Goal: Task Accomplishment & Management: Manage account settings

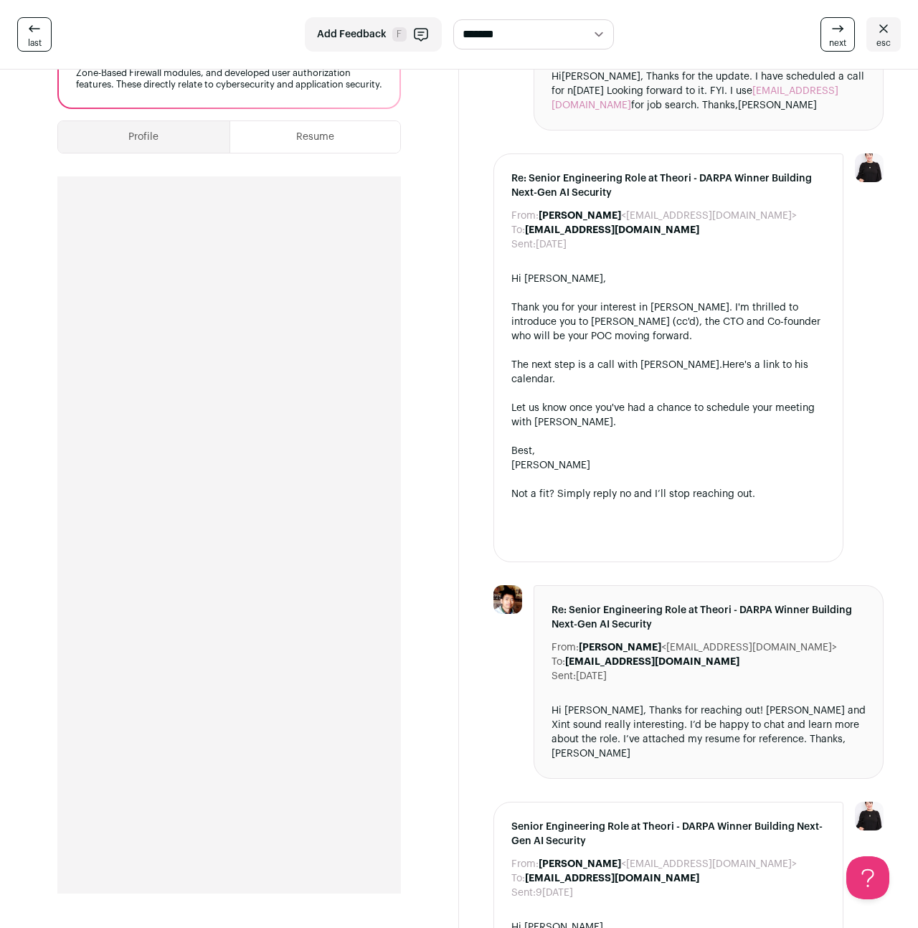
click at [34, 32] on icon at bounding box center [34, 28] width 17 height 17
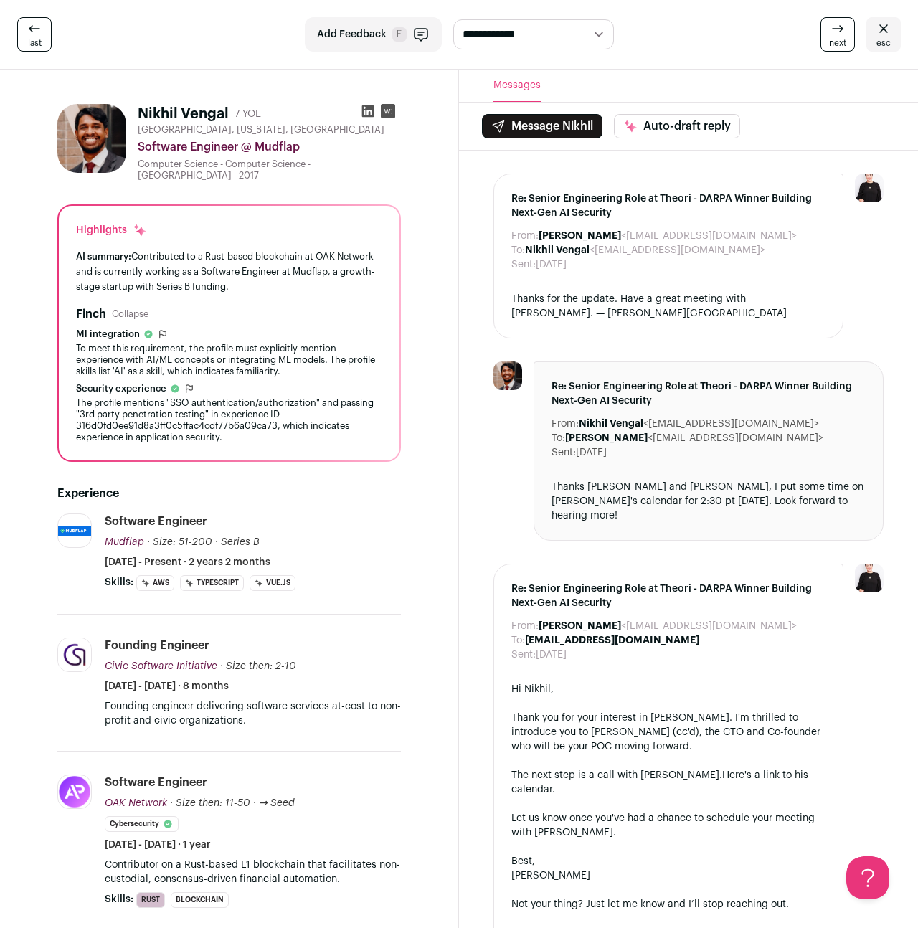
click at [31, 35] on icon at bounding box center [34, 28] width 17 height 17
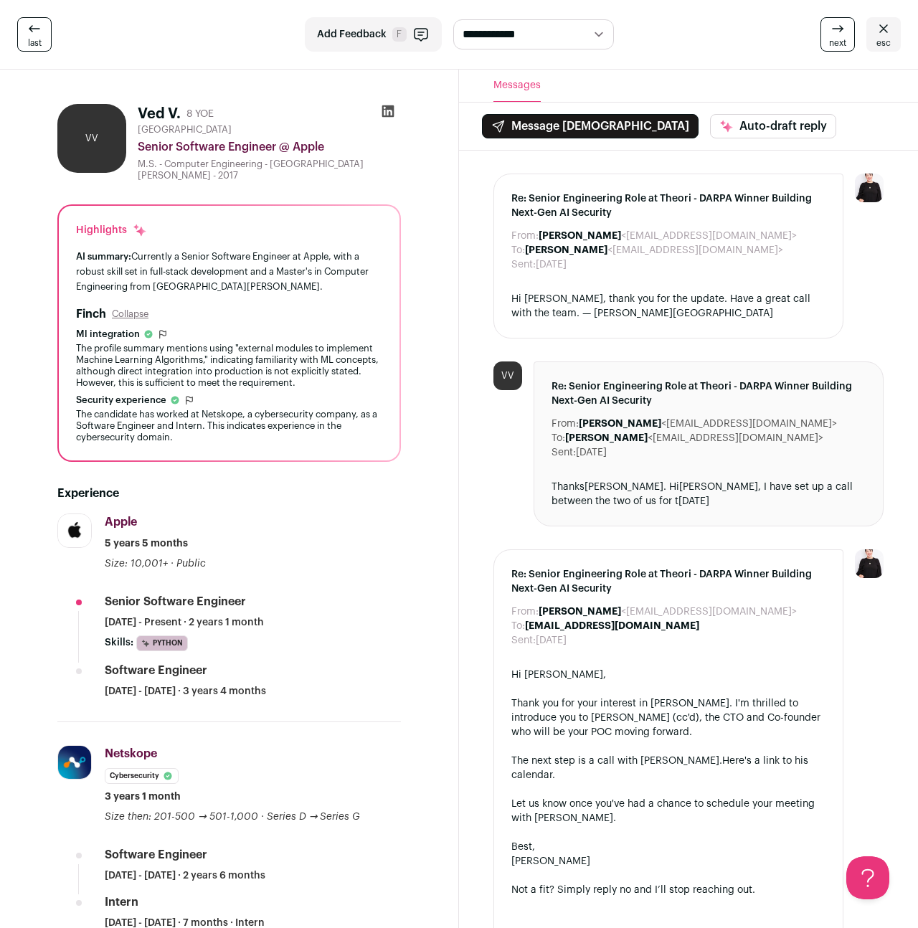
click at [32, 35] on icon at bounding box center [34, 28] width 17 height 17
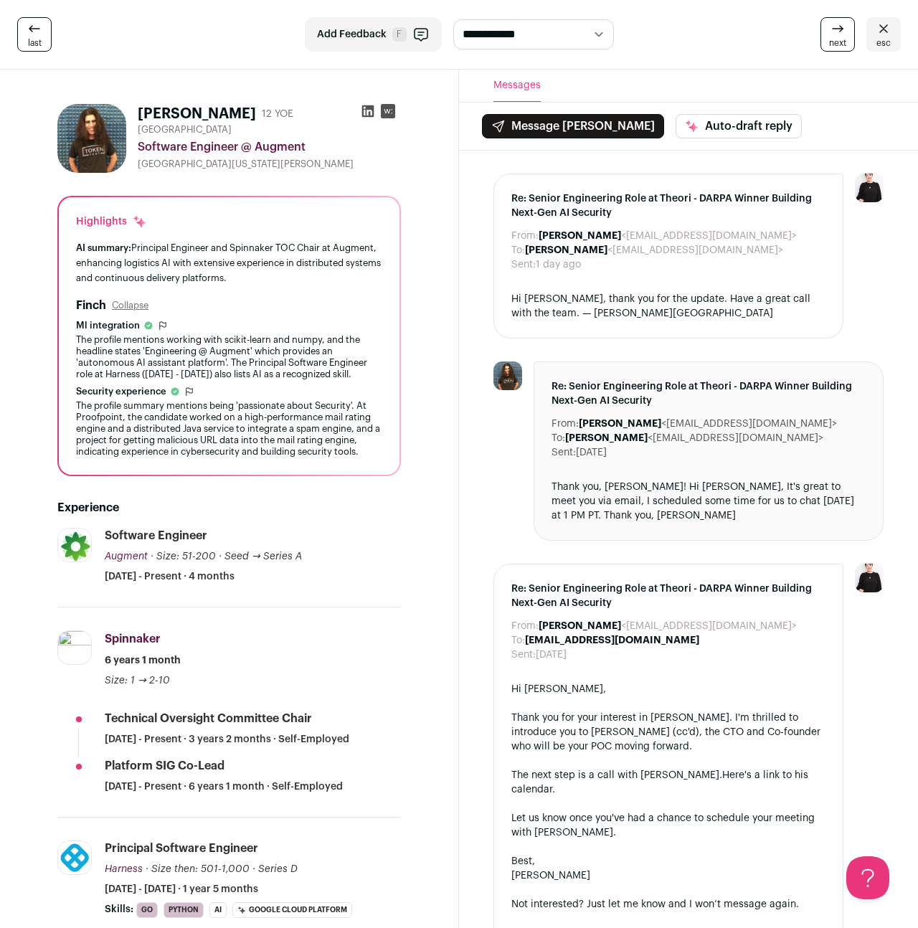
click at [32, 35] on icon at bounding box center [34, 28] width 17 height 17
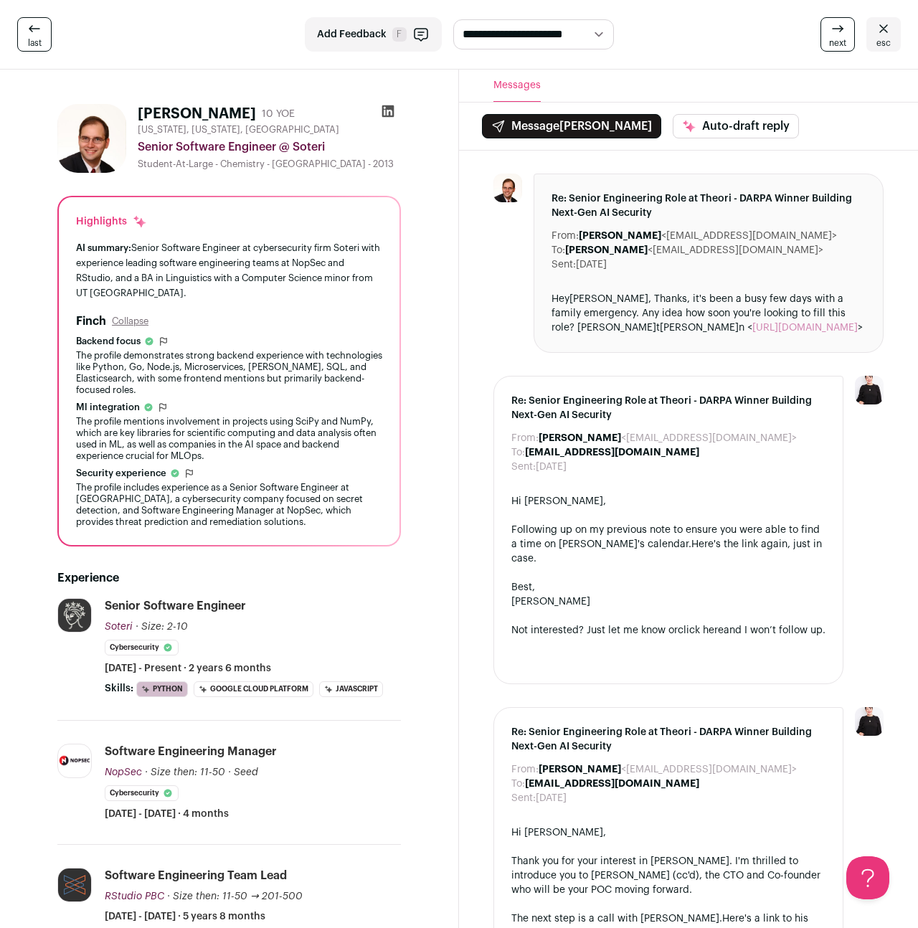
click at [32, 35] on icon at bounding box center [34, 28] width 17 height 17
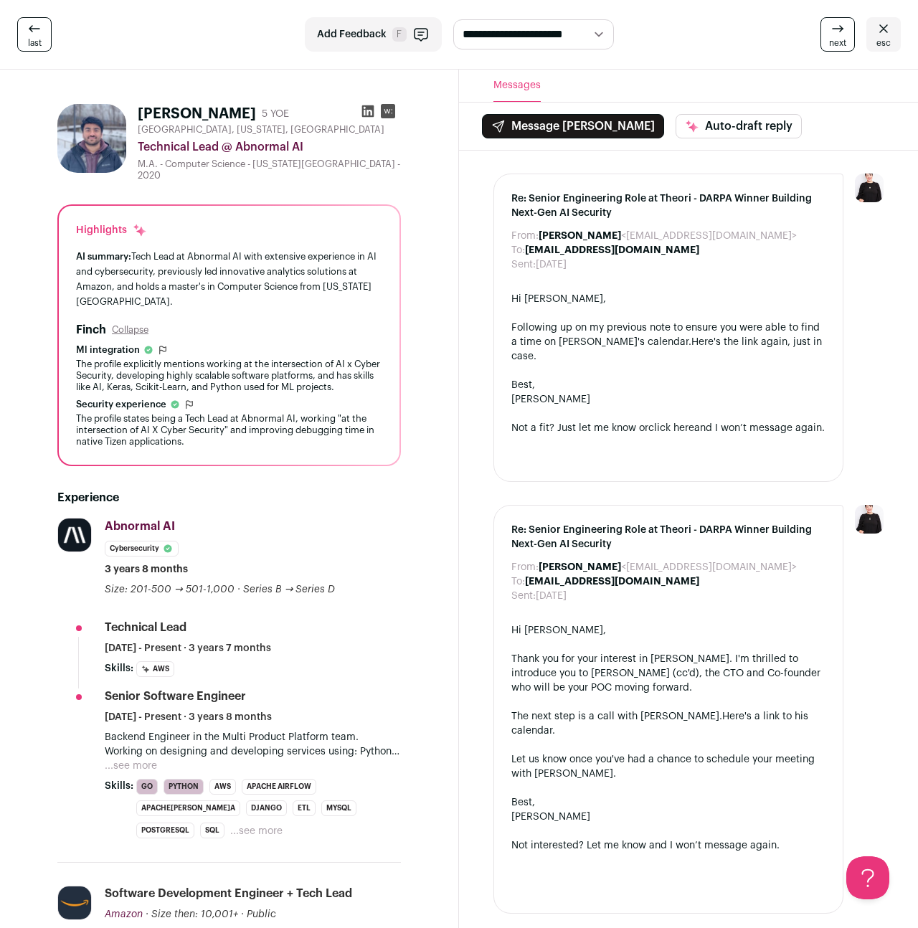
click at [32, 35] on icon at bounding box center [34, 28] width 17 height 17
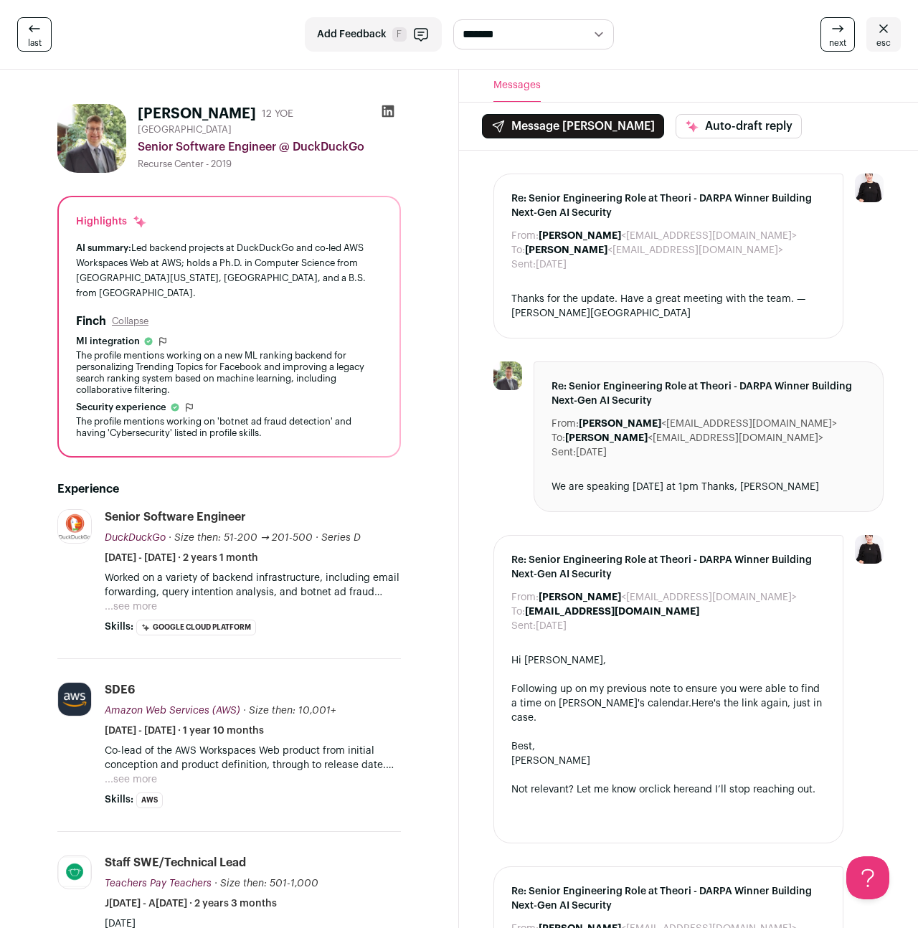
click at [32, 35] on icon at bounding box center [34, 28] width 17 height 17
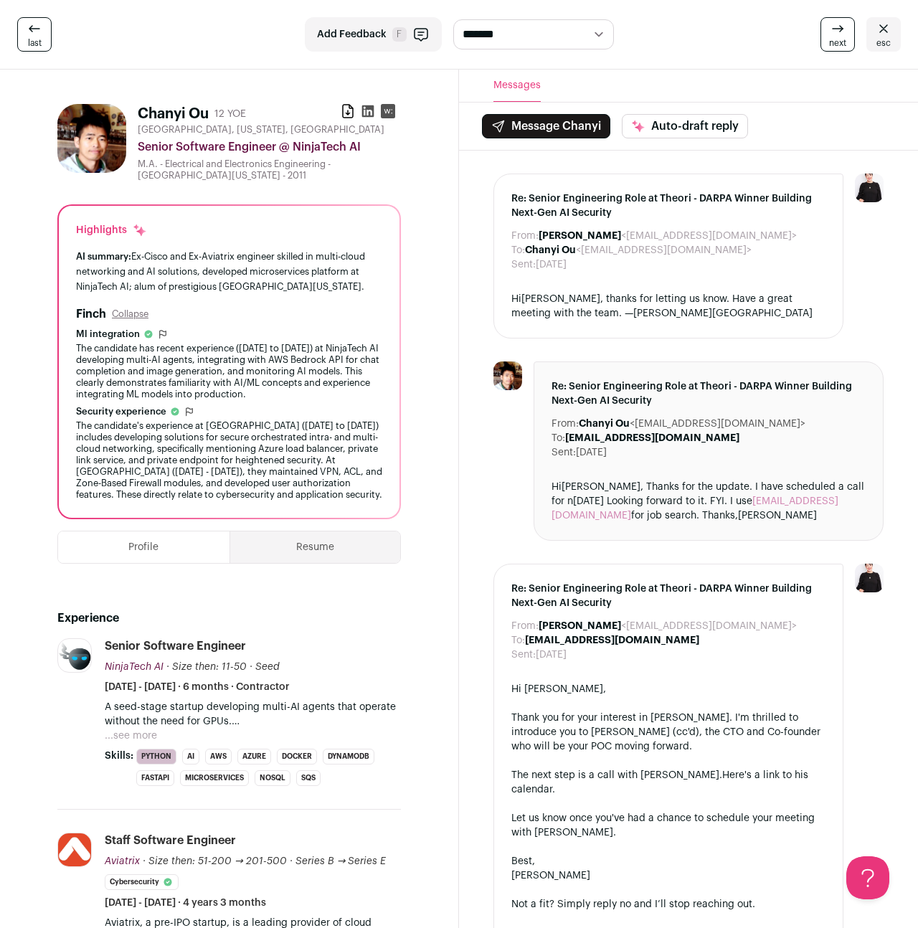
click at [32, 35] on icon at bounding box center [34, 28] width 17 height 17
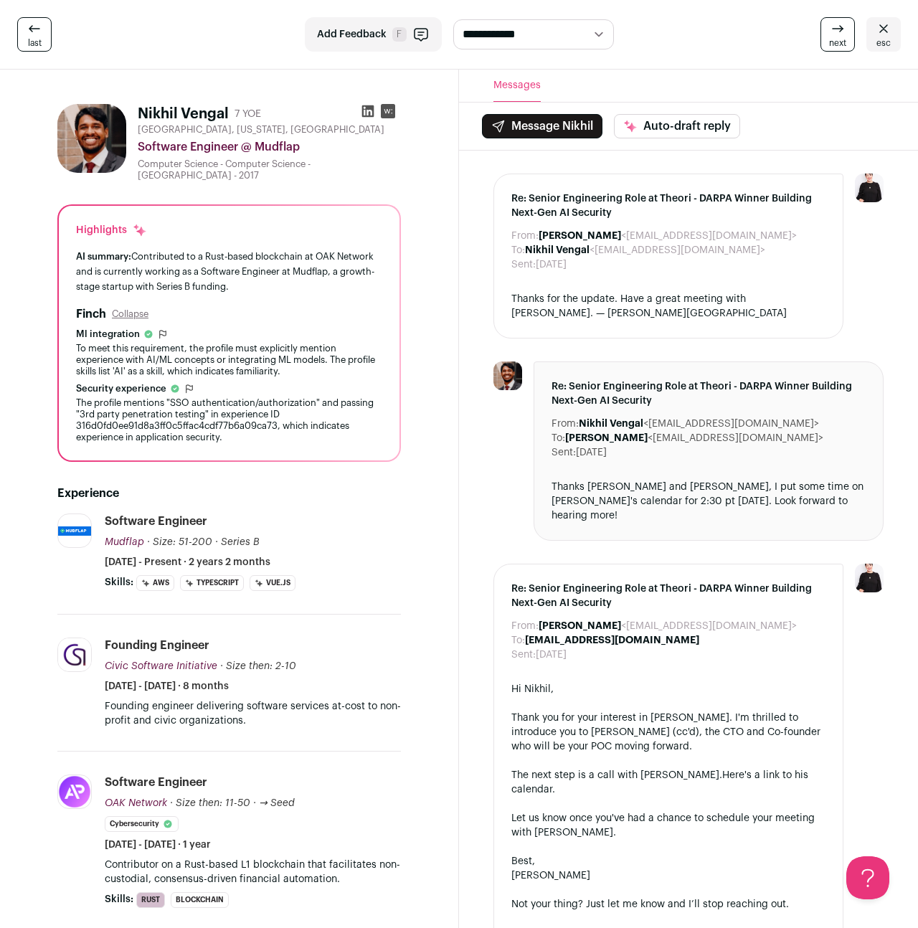
click at [32, 35] on icon at bounding box center [34, 28] width 17 height 17
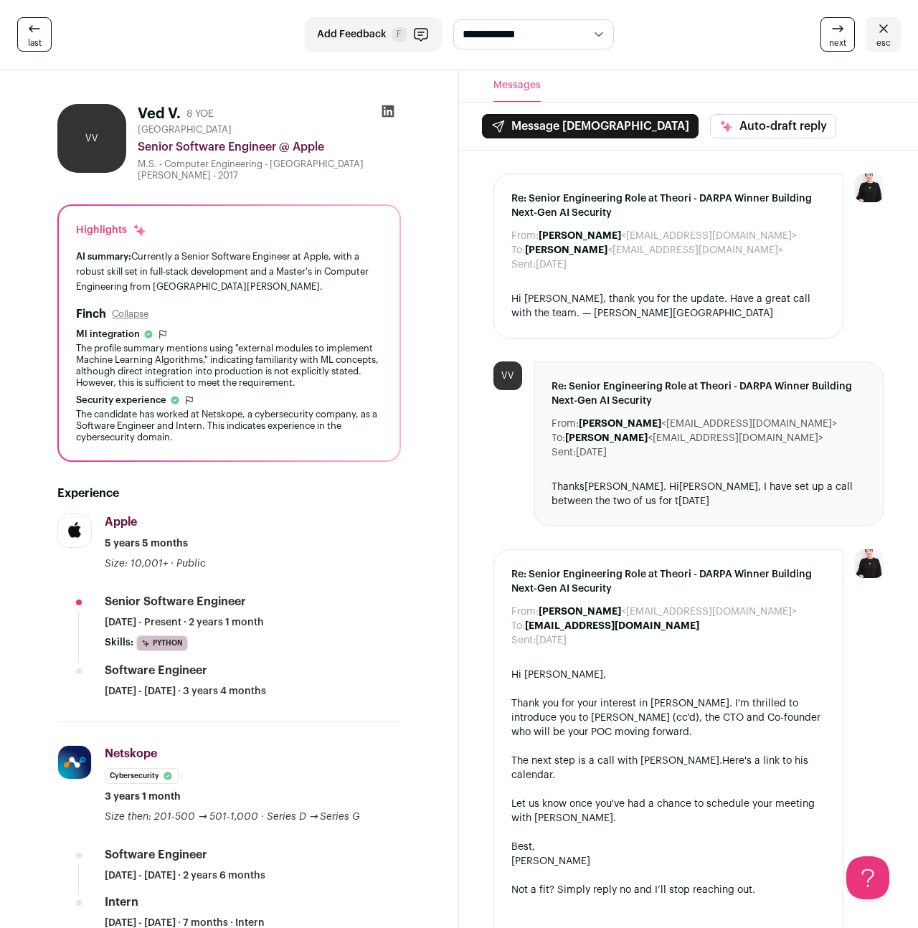
click at [32, 35] on icon at bounding box center [34, 28] width 17 height 17
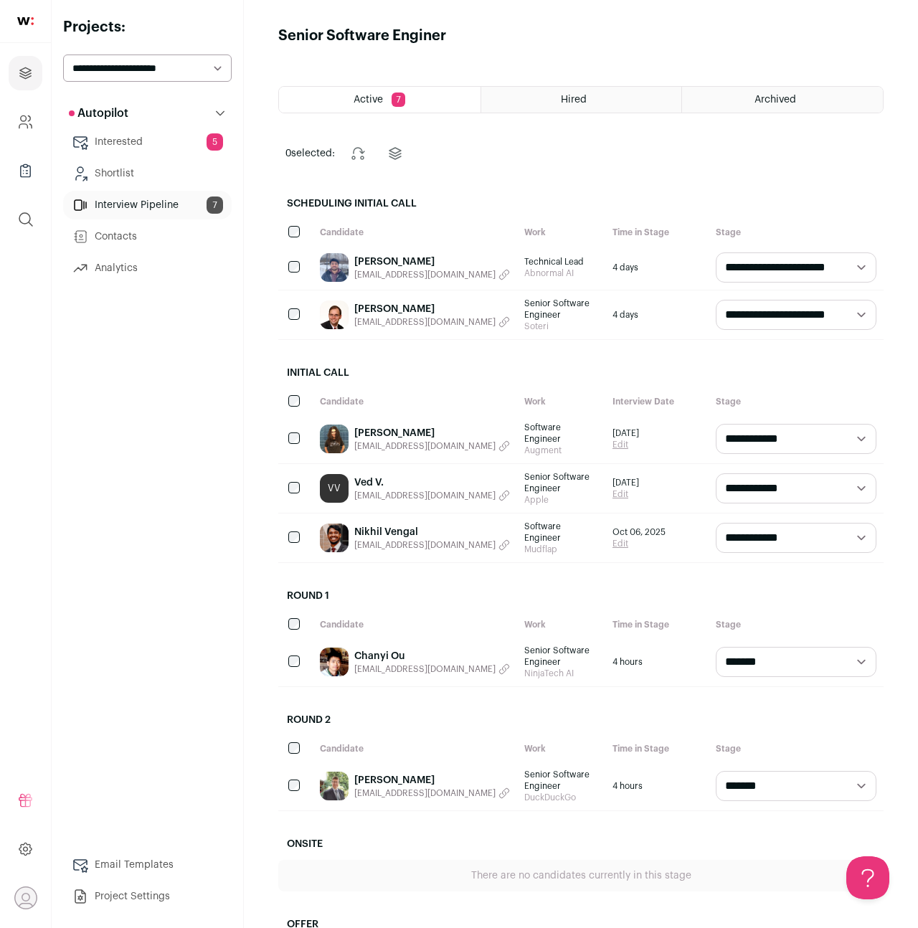
click at [148, 206] on link "Interview Pipeline 7" at bounding box center [147, 205] width 169 height 29
click at [146, 138] on link "Interested 5" at bounding box center [147, 142] width 169 height 29
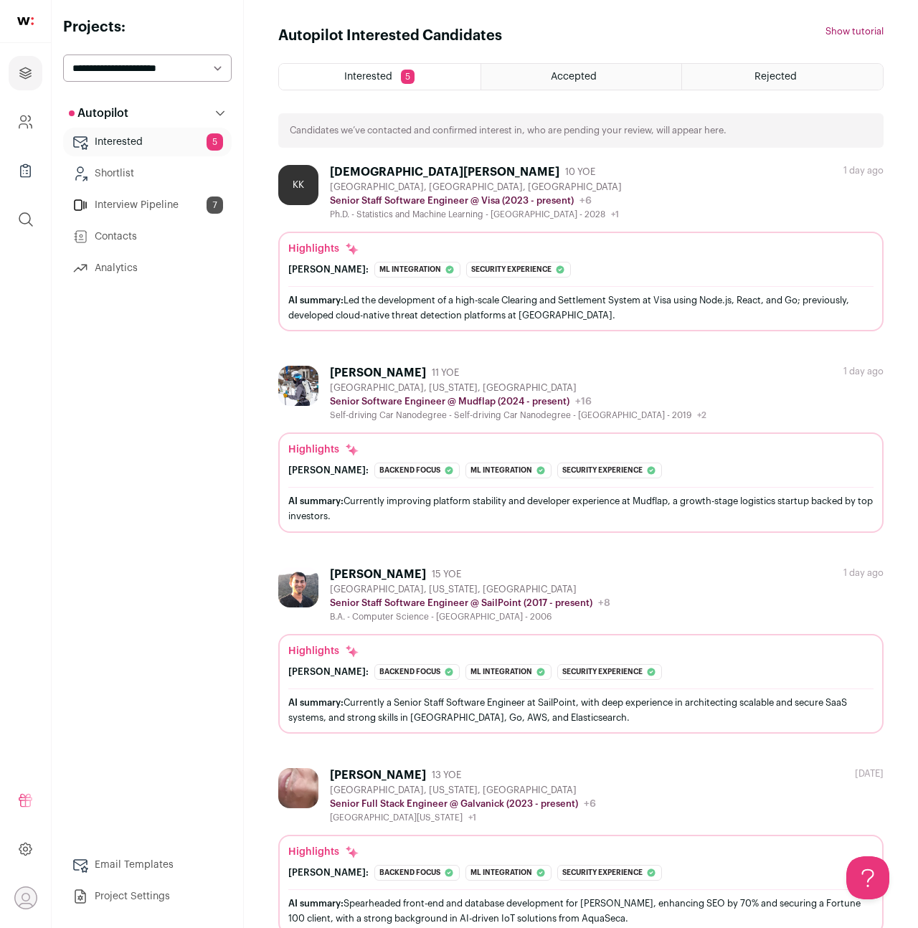
click at [298, 377] on img at bounding box center [298, 386] width 40 height 40
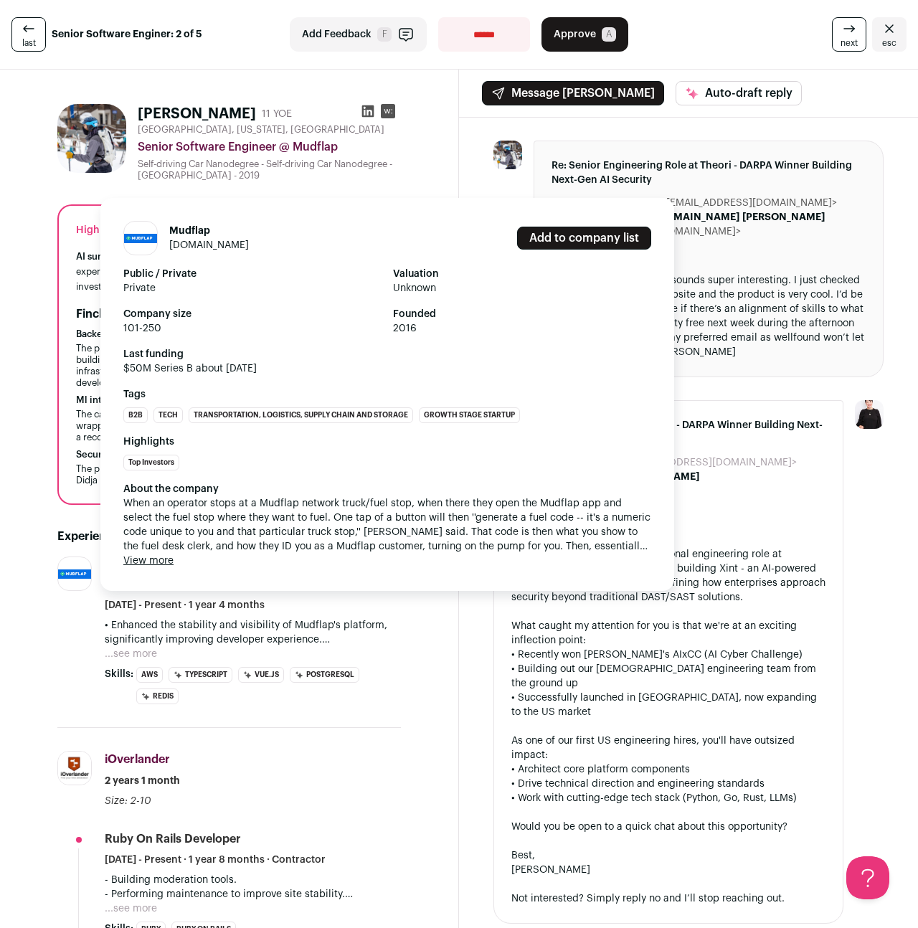
click at [227, 245] on link "[DOMAIN_NAME]" at bounding box center [209, 245] width 80 height 10
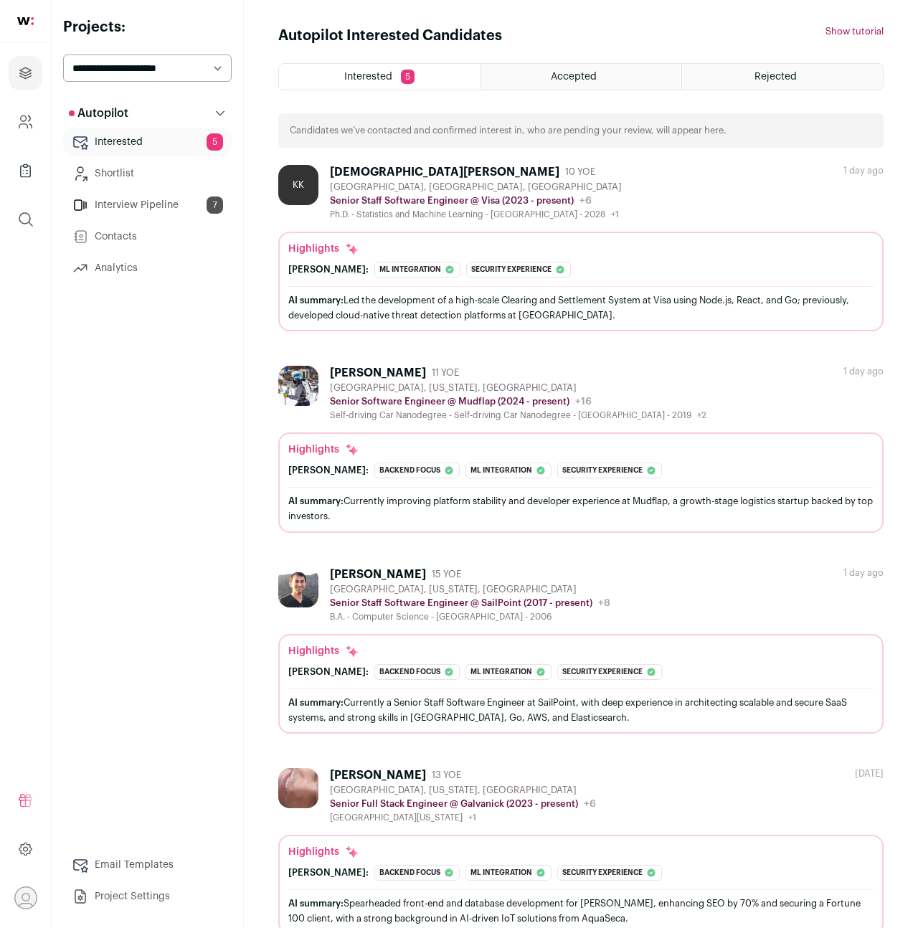
click at [124, 204] on link "Interview Pipeline 7" at bounding box center [147, 205] width 169 height 29
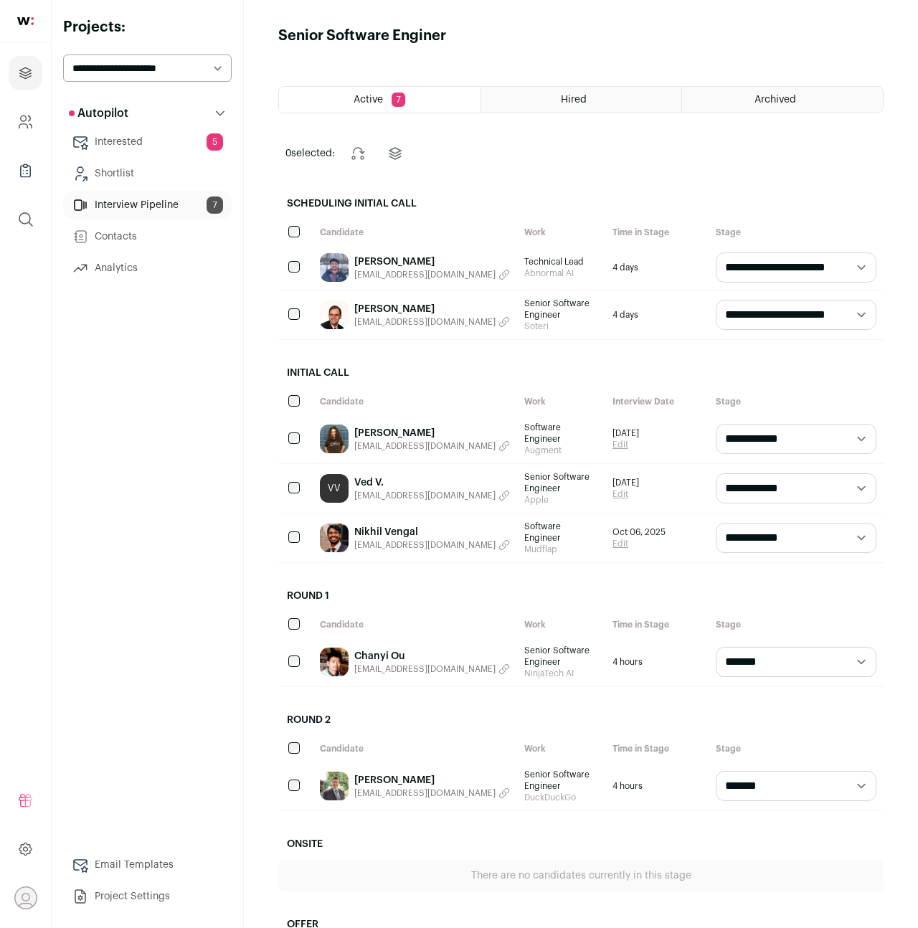
click at [809, 528] on select "**********" at bounding box center [796, 538] width 161 height 30
select select "**********"
click at [716, 523] on select "**********" at bounding box center [796, 538] width 161 height 30
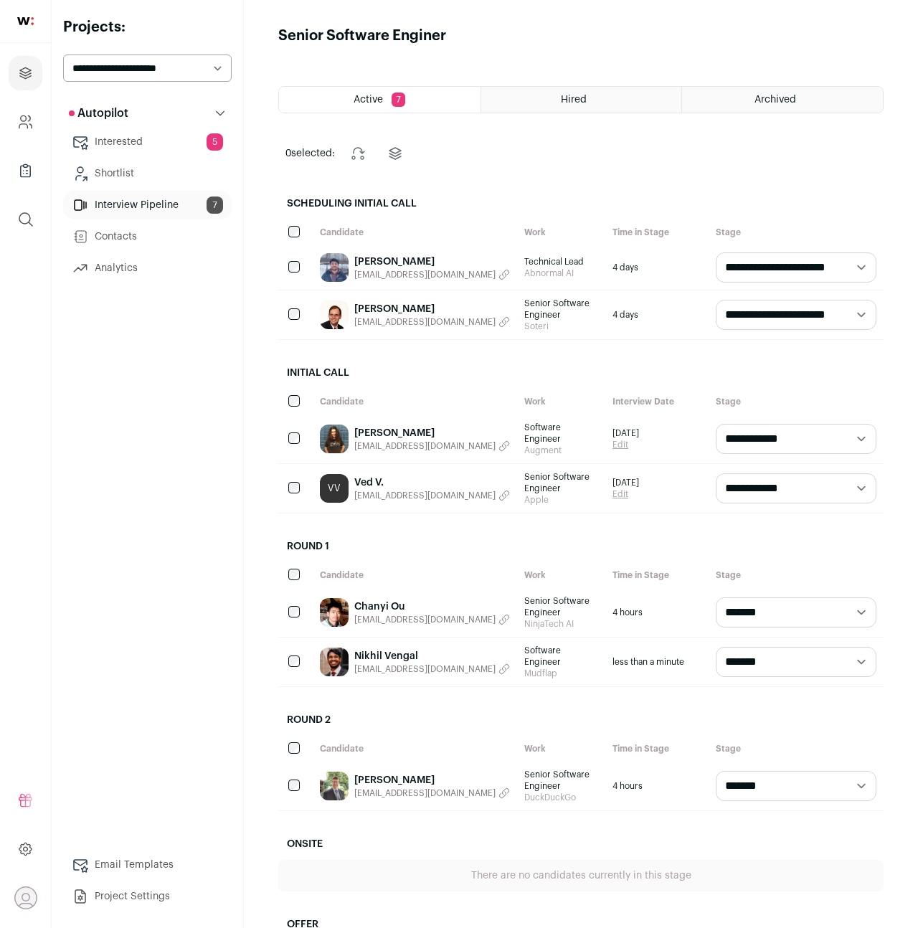
click at [378, 649] on link "Nikhil Vengal" at bounding box center [432, 656] width 156 height 14
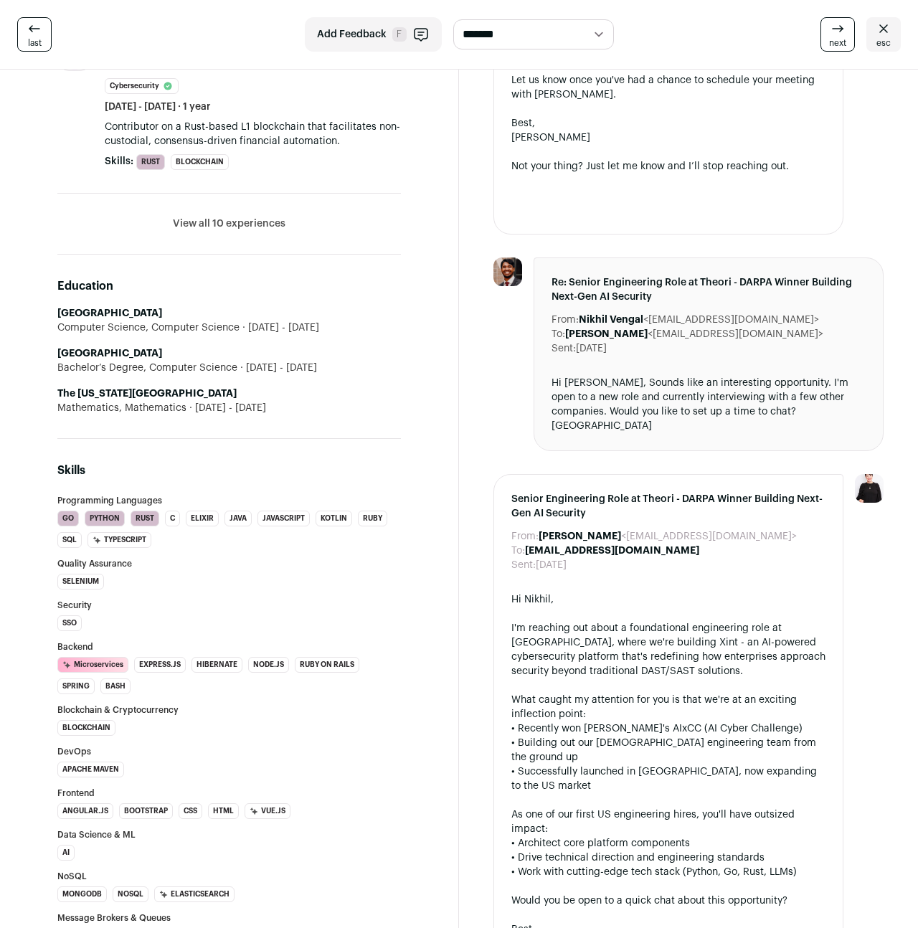
scroll to position [842, 0]
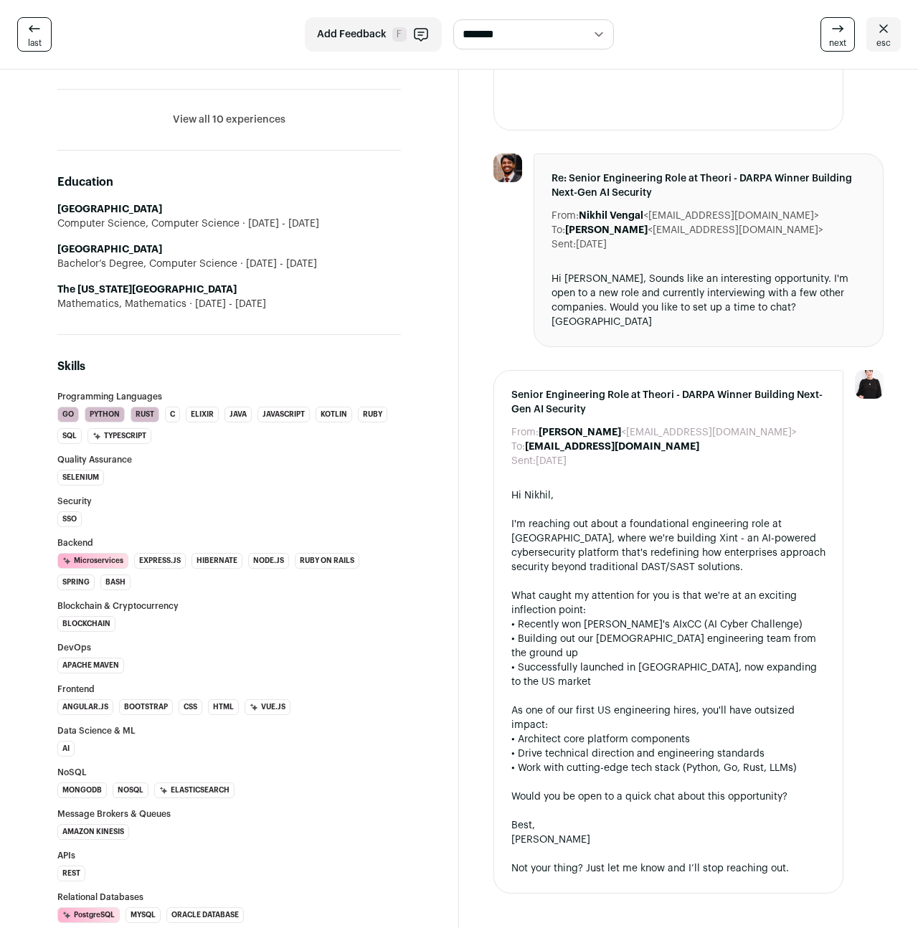
click at [105, 415] on li "Python" at bounding box center [105, 415] width 40 height 16
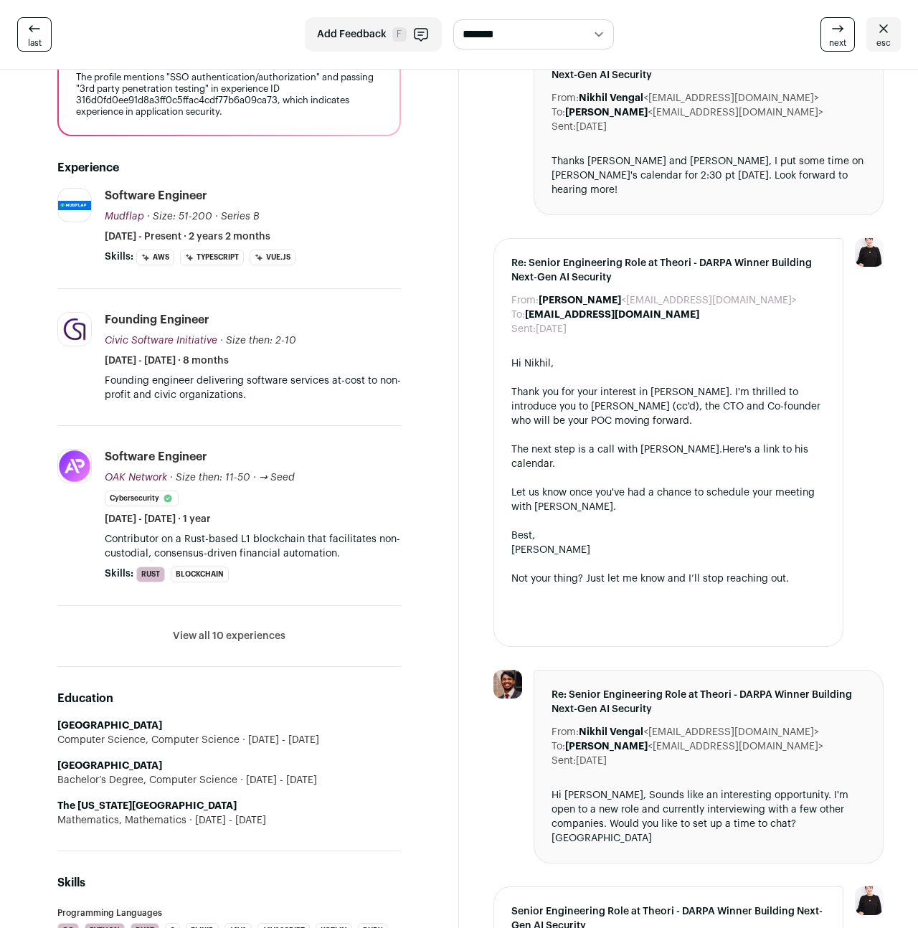
scroll to position [0, 0]
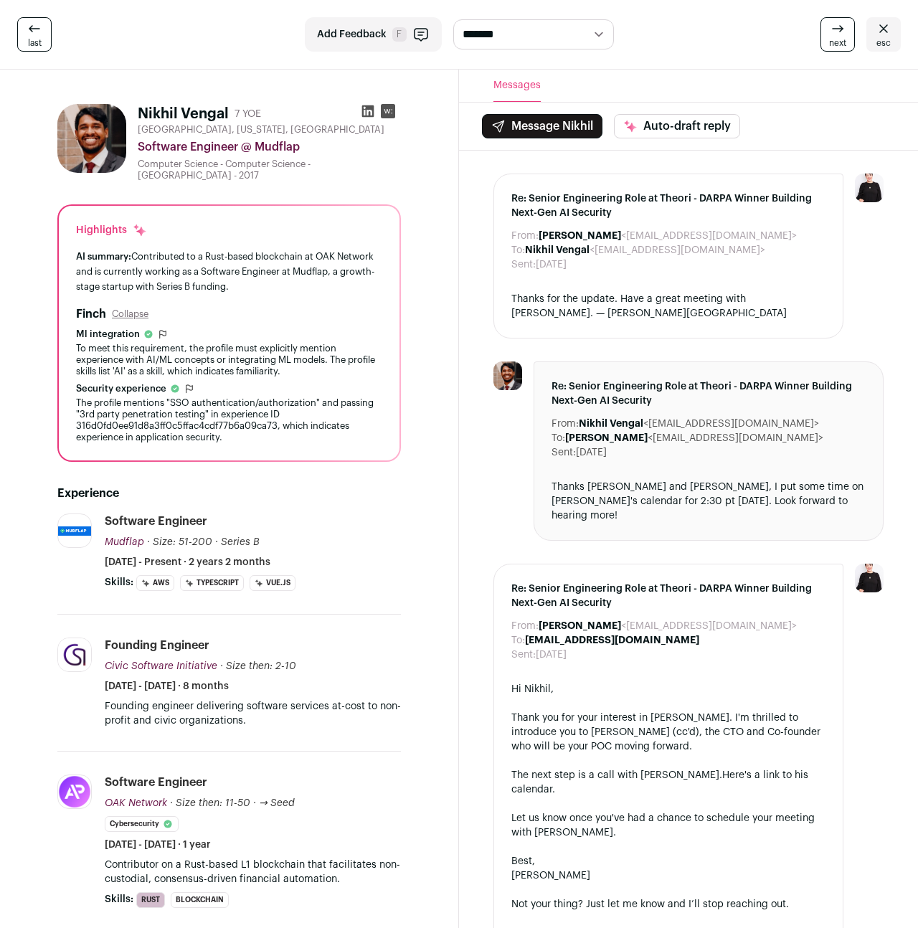
click at [93, 142] on img at bounding box center [91, 138] width 69 height 69
